Goal: Information Seeking & Learning: Find specific fact

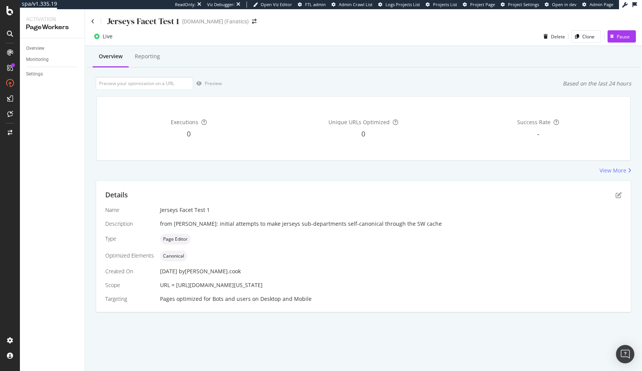
click at [432, 82] on div "Preview Based on the last 24 hours" at bounding box center [364, 83] width 536 height 13
click at [365, 73] on div "Overview Reporting Preview Based on the last 24 hours Executions 0 Unique URLs …" at bounding box center [363, 192] width 557 height 293
click at [197, 167] on div "View More" at bounding box center [364, 171] width 536 height 8
drag, startPoint x: 176, startPoint y: 284, endPoint x: 474, endPoint y: 285, distance: 298.1
click at [436, 285] on div "URL = https://www.mlbshop.com/arizona-diamondbacks/jerseys-replica/t-25336315+d…" at bounding box center [391, 285] width 462 height 8
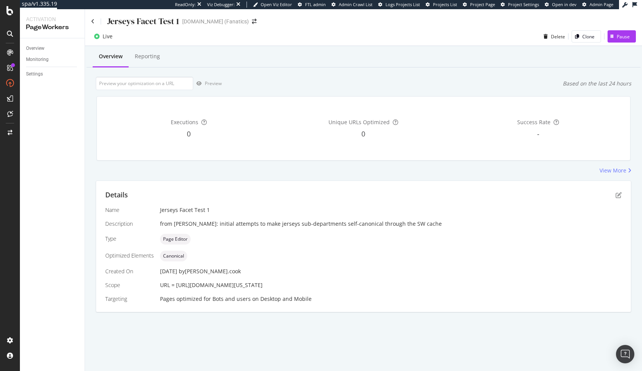
copy span "[URL][DOMAIN_NAME][US_STATE]"
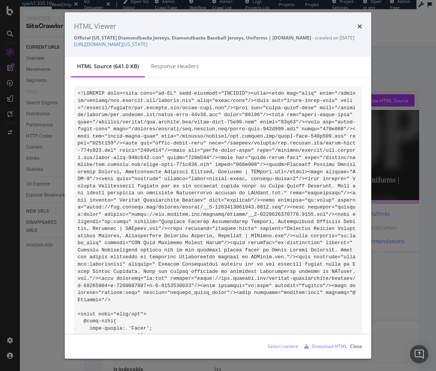
scroll to position [38018, 0]
